Goal: Transaction & Acquisition: Purchase product/service

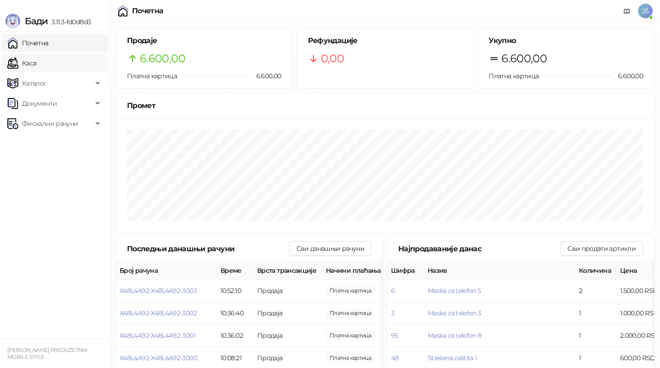
click at [36, 66] on link "Каса" at bounding box center [21, 63] width 29 height 18
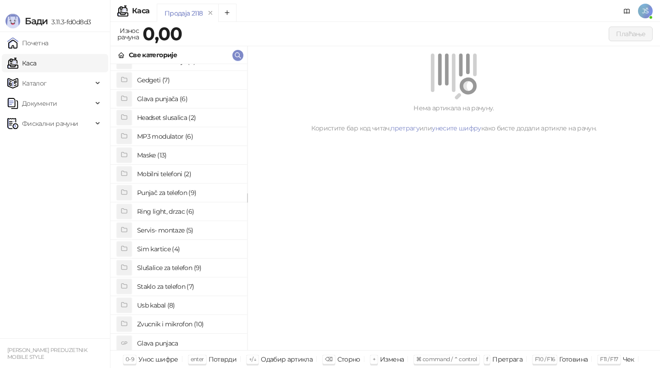
scroll to position [71, 0]
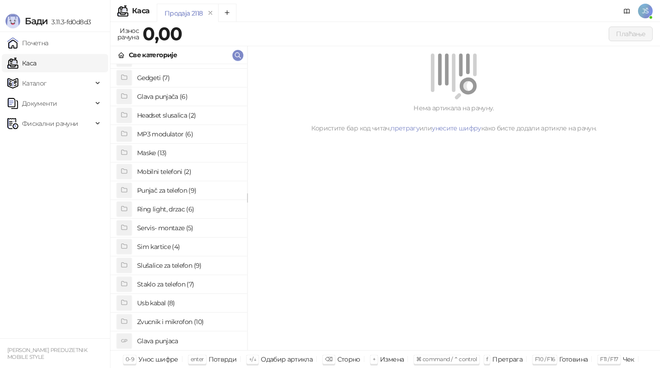
click at [199, 283] on h4 "Staklo za telefon (7)" at bounding box center [188, 284] width 103 height 15
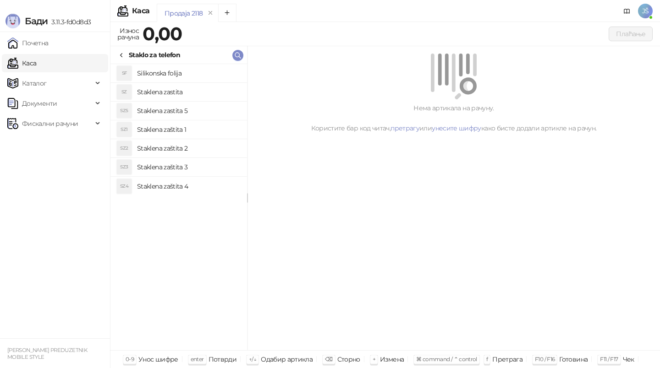
click at [195, 150] on h4 "Staklena zaštita 2" at bounding box center [188, 148] width 103 height 15
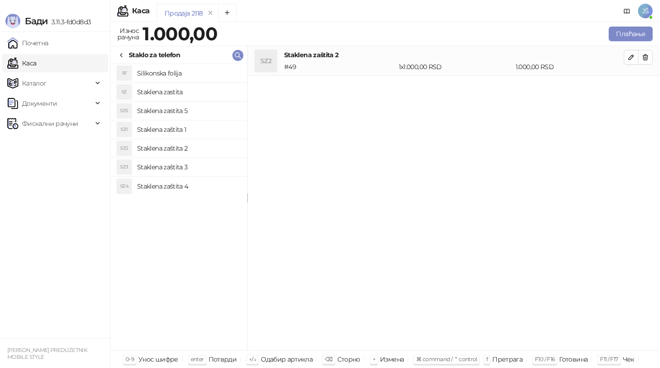
click at [197, 159] on li "SZ3 Staklena zaštita 3" at bounding box center [178, 167] width 137 height 19
click at [652, 57] on button "button" at bounding box center [645, 57] width 15 height 15
click at [645, 37] on button "Плаћање" at bounding box center [630, 34] width 44 height 15
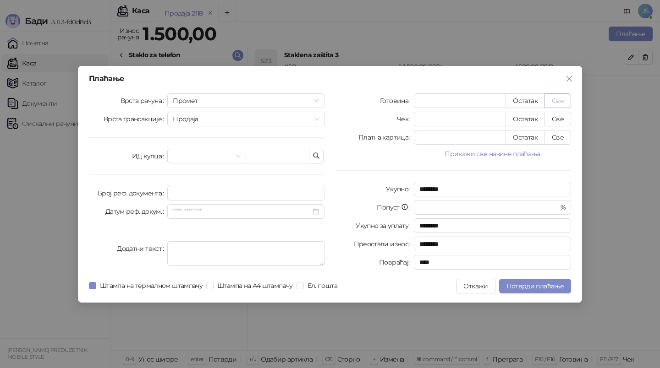
click at [563, 101] on button "Све" at bounding box center [557, 100] width 27 height 15
type input "****"
click at [519, 284] on span "Потврди плаћање" at bounding box center [534, 286] width 57 height 8
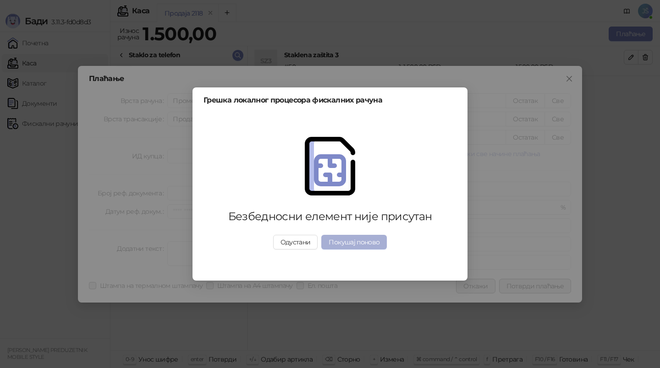
click at [381, 242] on button "Покушај поново" at bounding box center [354, 242] width 66 height 15
click at [363, 244] on button "Покушај поново" at bounding box center [354, 242] width 66 height 15
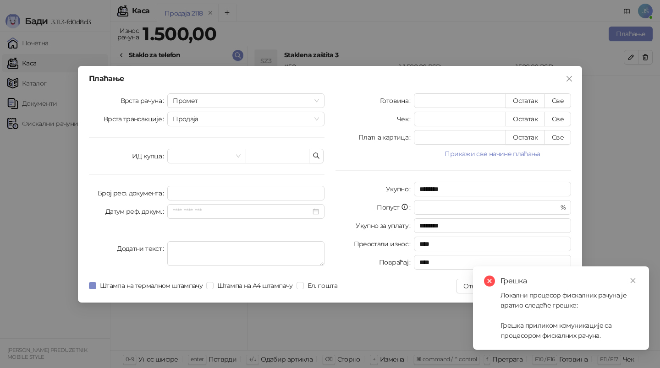
click at [638, 279] on div "Грешка Локални процесор фискалних рачуна је вратио следеће грешке: Грешка прили…" at bounding box center [561, 308] width 176 height 83
click at [629, 279] on link "Close" at bounding box center [633, 281] width 10 height 10
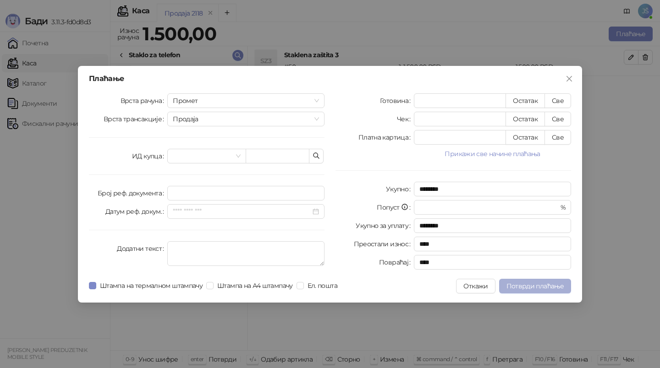
click at [518, 290] on button "Потврди плаћање" at bounding box center [535, 286] width 72 height 15
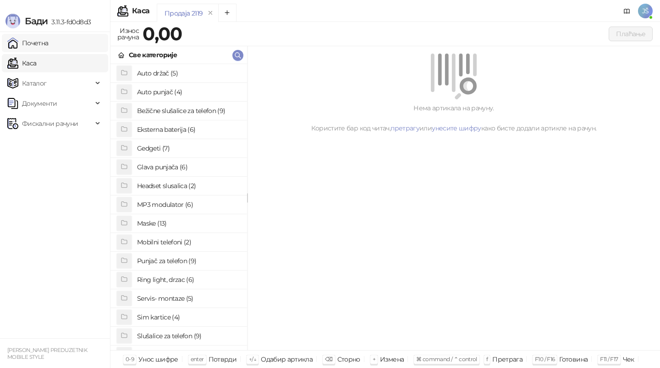
click at [48, 50] on link "Почетна" at bounding box center [27, 43] width 41 height 18
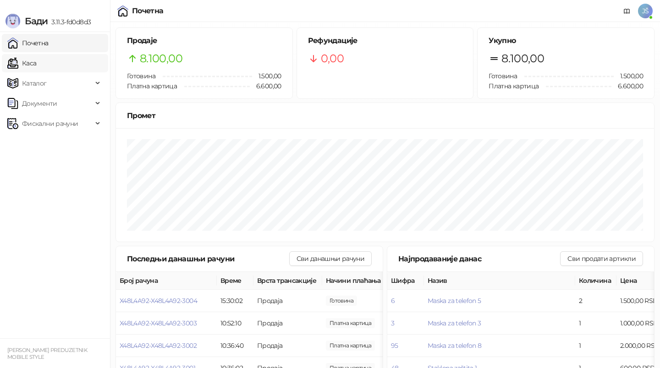
click at [36, 68] on link "Каса" at bounding box center [21, 63] width 29 height 18
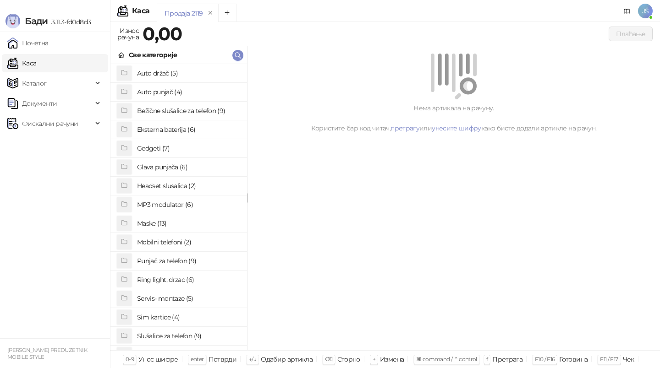
click at [172, 230] on h4 "Maske (13)" at bounding box center [188, 223] width 103 height 15
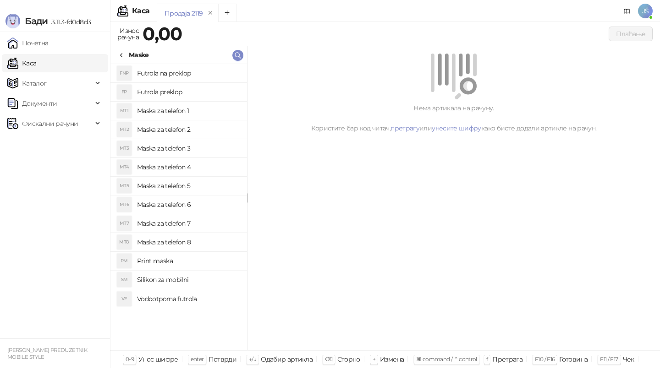
click at [201, 191] on h4 "Maska za telefon 5" at bounding box center [188, 186] width 103 height 15
click at [646, 34] on button "Плаћање" at bounding box center [630, 34] width 44 height 15
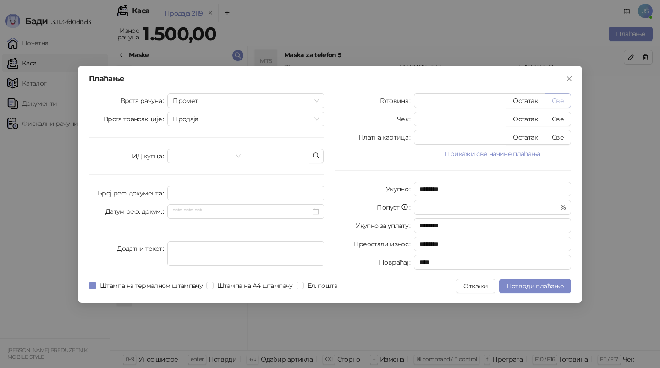
click at [556, 105] on button "Све" at bounding box center [557, 100] width 27 height 15
type input "****"
click at [531, 288] on span "Потврди плаћање" at bounding box center [534, 286] width 57 height 8
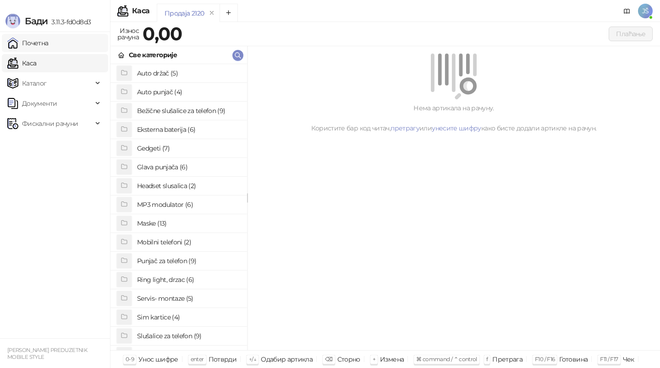
click at [49, 48] on link "Почетна" at bounding box center [27, 43] width 41 height 18
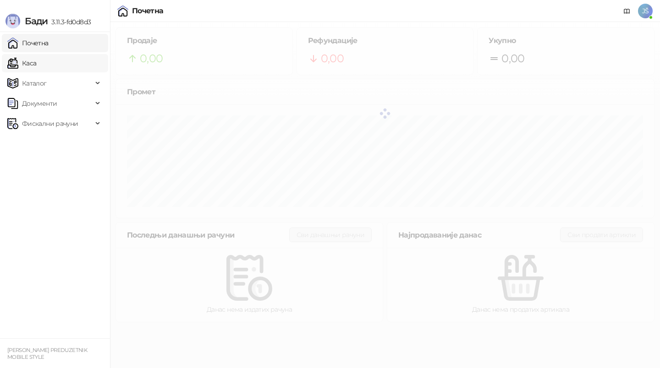
click at [36, 64] on link "Каса" at bounding box center [21, 63] width 29 height 18
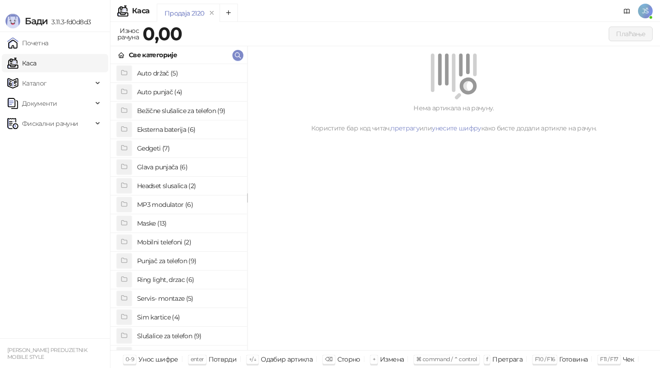
click at [214, 128] on h4 "Eksterna baterija (6)" at bounding box center [188, 129] width 103 height 15
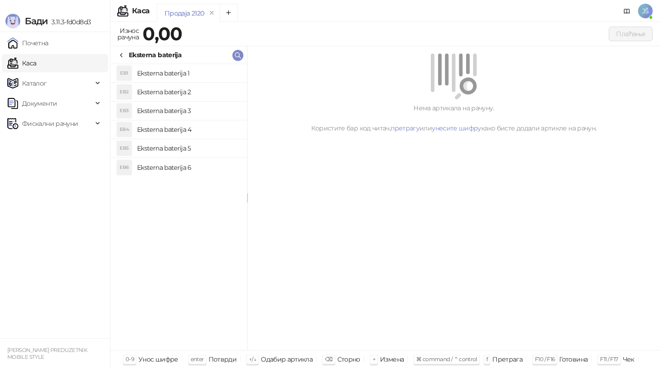
click at [214, 128] on h4 "Eksterna baterija 4" at bounding box center [188, 129] width 103 height 15
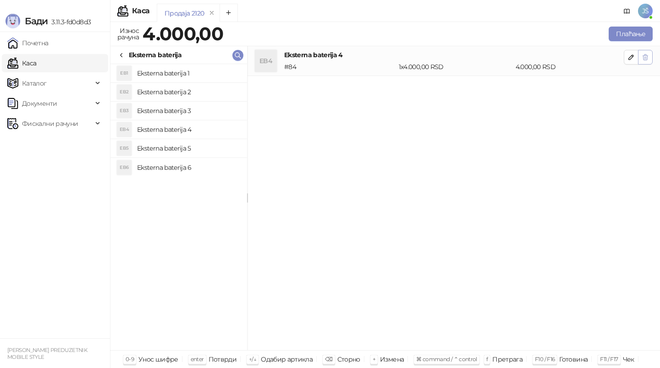
click at [643, 53] on span "button" at bounding box center [644, 57] width 7 height 9
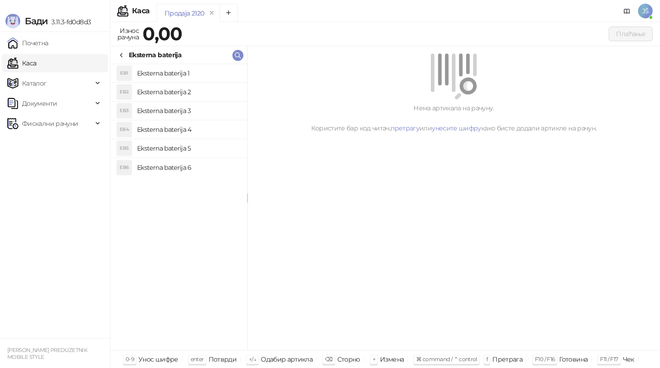
click at [121, 50] on div at bounding box center [121, 55] width 7 height 10
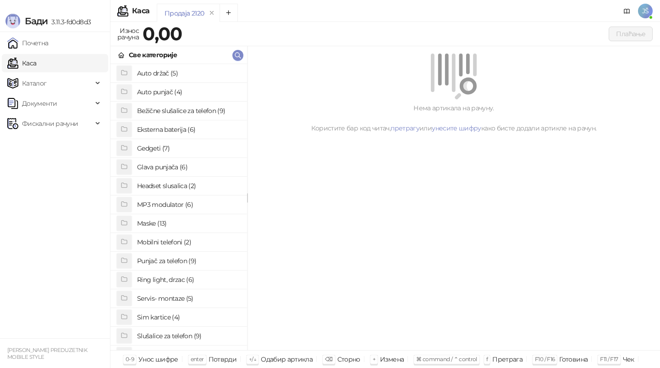
click at [154, 225] on h4 "Maske (13)" at bounding box center [188, 223] width 103 height 15
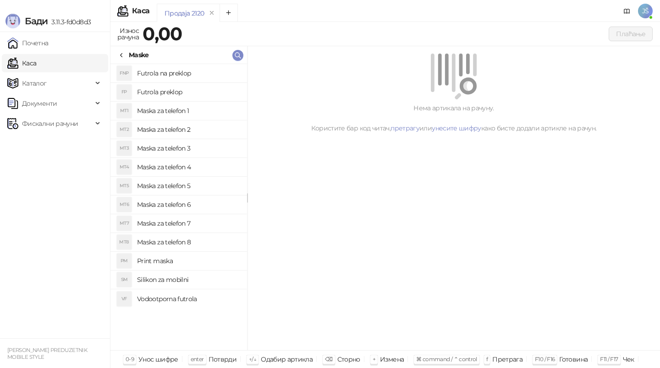
click at [175, 104] on h4 "Maska za telefon 1" at bounding box center [188, 111] width 103 height 15
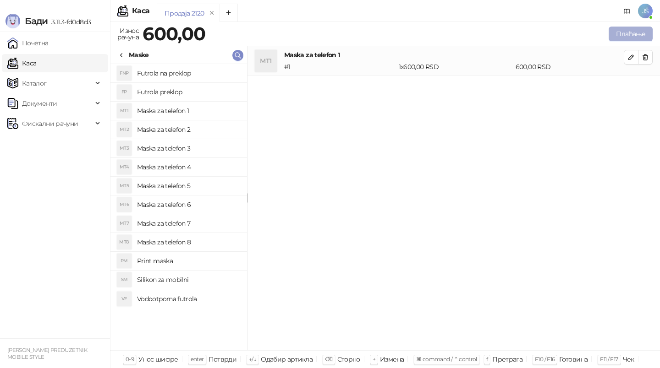
click at [636, 32] on button "Плаћање" at bounding box center [630, 34] width 44 height 15
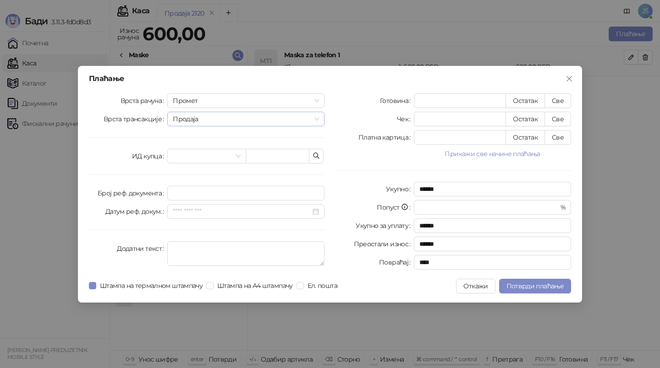
click at [321, 116] on div "Продаја" at bounding box center [245, 119] width 157 height 15
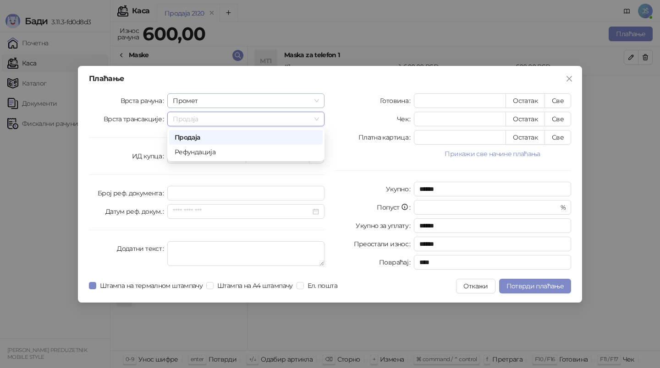
click at [315, 100] on span "Промет" at bounding box center [246, 101] width 146 height 14
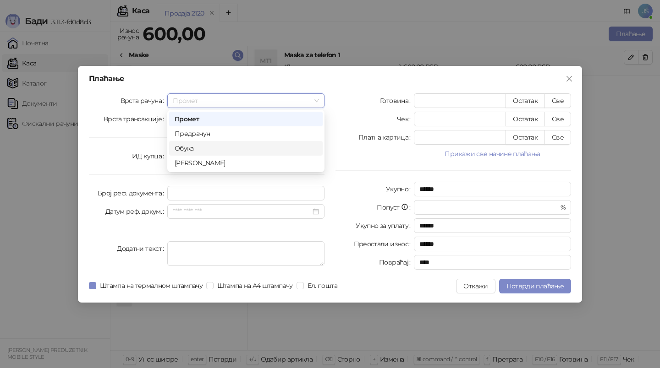
click at [251, 152] on div "Обука" at bounding box center [246, 148] width 142 height 10
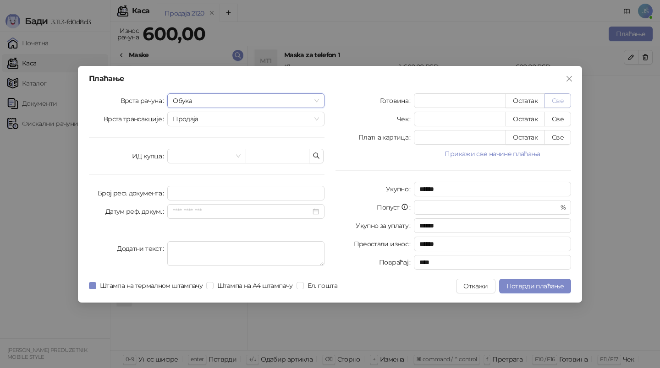
click at [549, 97] on button "Све" at bounding box center [557, 100] width 27 height 15
type input "***"
type input "****"
click at [510, 284] on span "Потврди плаћање" at bounding box center [534, 286] width 57 height 8
